Goal: Find specific page/section: Find specific page/section

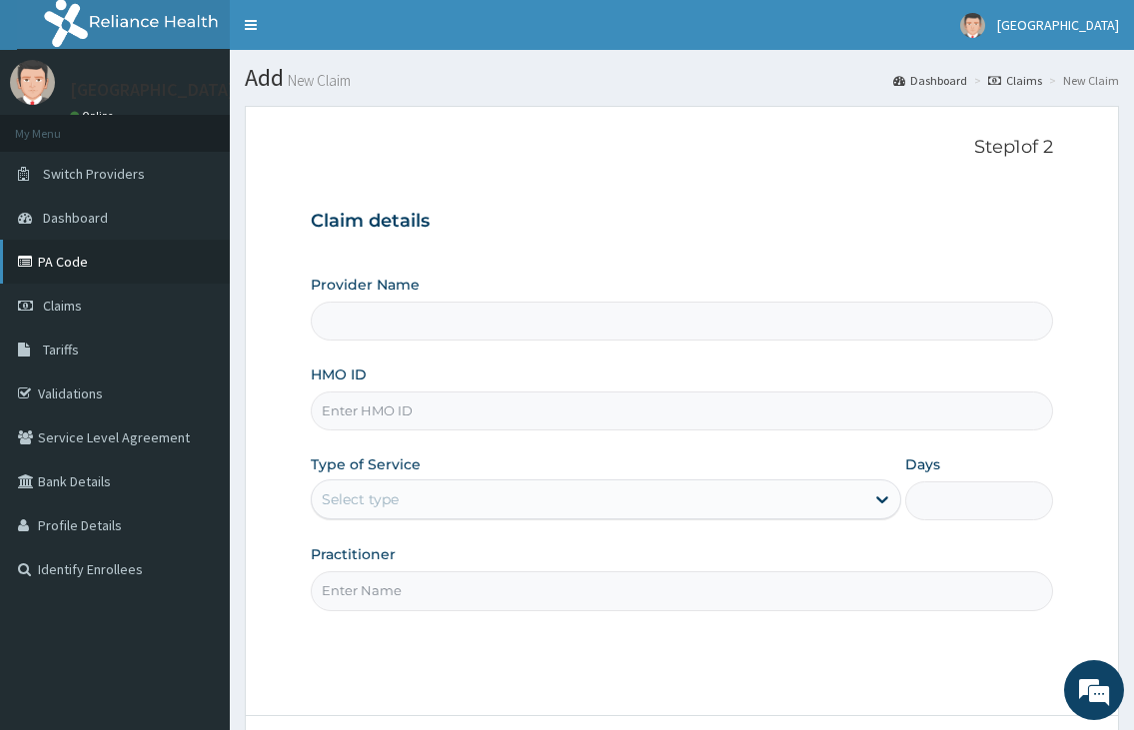
click at [94, 249] on link "PA Code" at bounding box center [115, 262] width 230 height 44
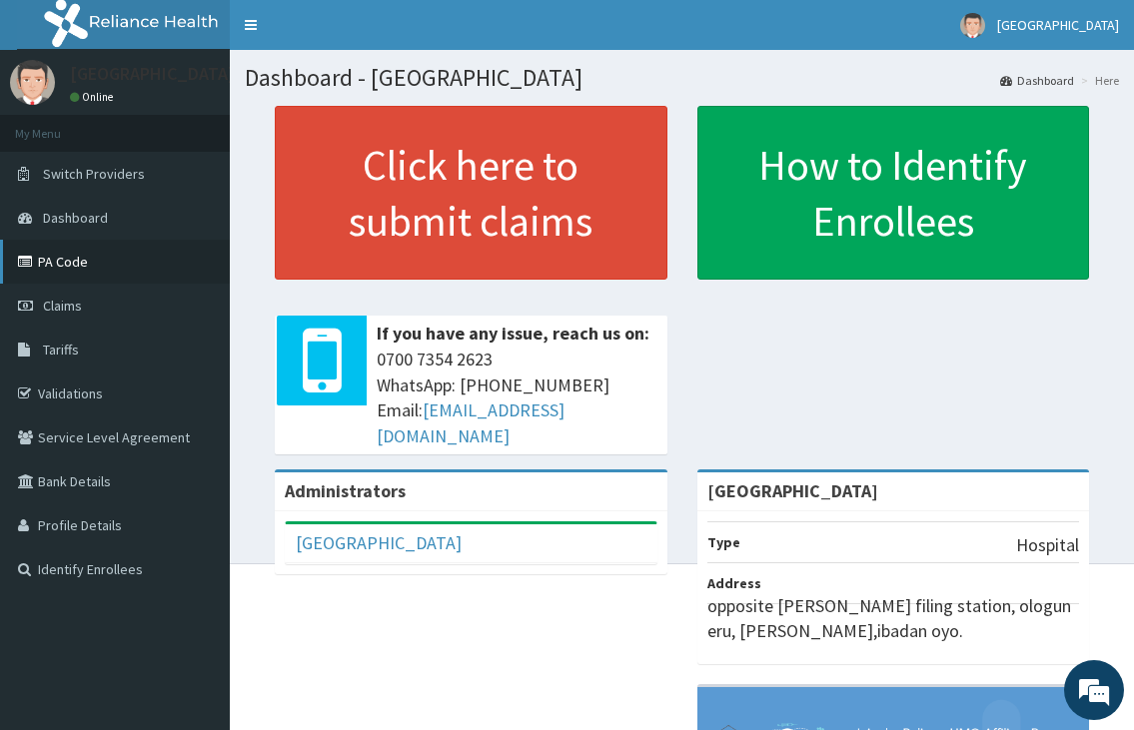
click at [71, 265] on link "PA Code" at bounding box center [115, 262] width 230 height 44
